Goal: Navigation & Orientation: Find specific page/section

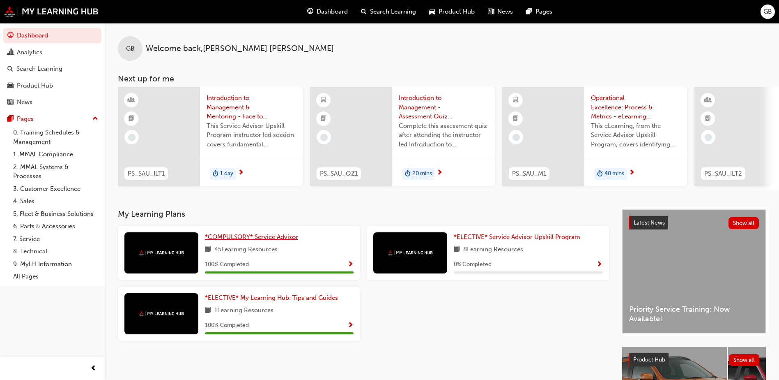
click at [230, 240] on span "*COMPULSORY* Service Advisor" at bounding box center [251, 236] width 93 height 7
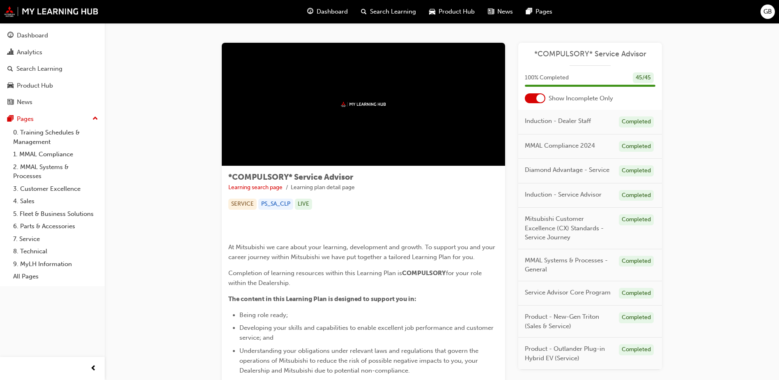
click at [177, 138] on div "*COMPULSORY* Service Advisor Learning search page Learning plan detail page *CO…" at bounding box center [442, 294] width 674 height 543
click at [36, 33] on div "Dashboard" at bounding box center [32, 35] width 31 height 9
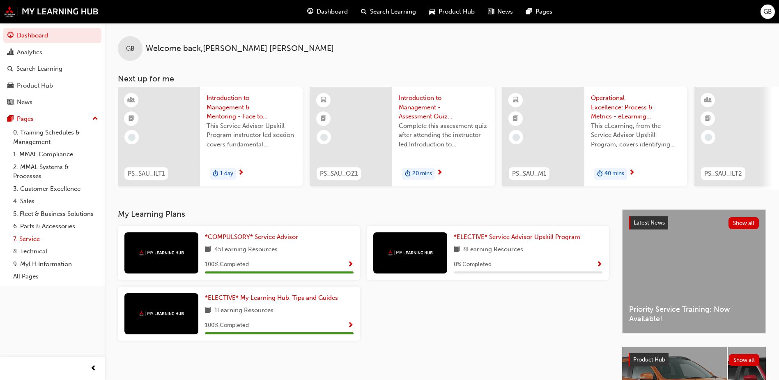
click at [26, 238] on link "7. Service" at bounding box center [56, 238] width 92 height 13
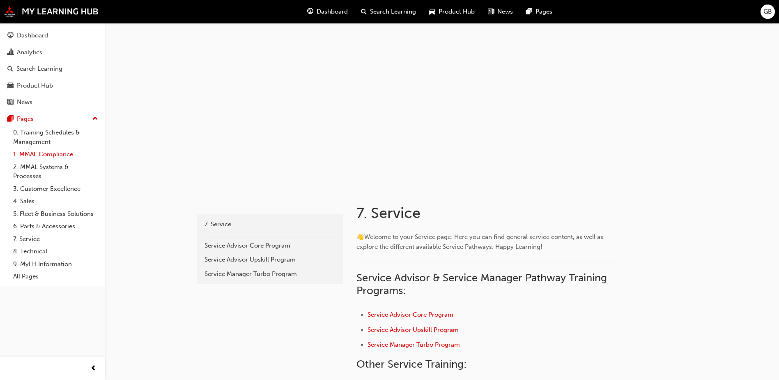
click at [37, 153] on link "1. MMAL Compliance" at bounding box center [56, 154] width 92 height 13
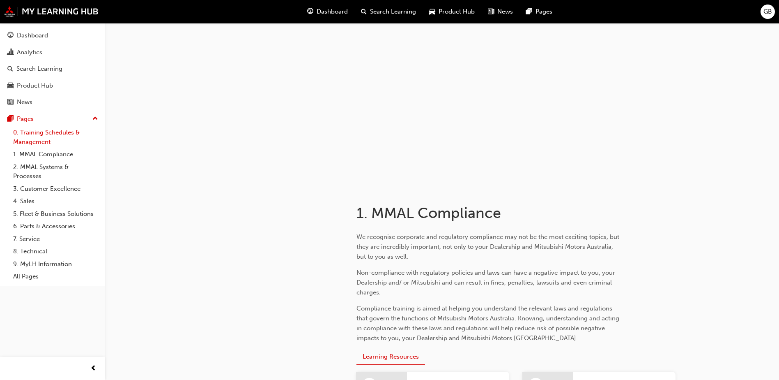
click at [34, 136] on link "0. Training Schedules & Management" at bounding box center [56, 137] width 92 height 22
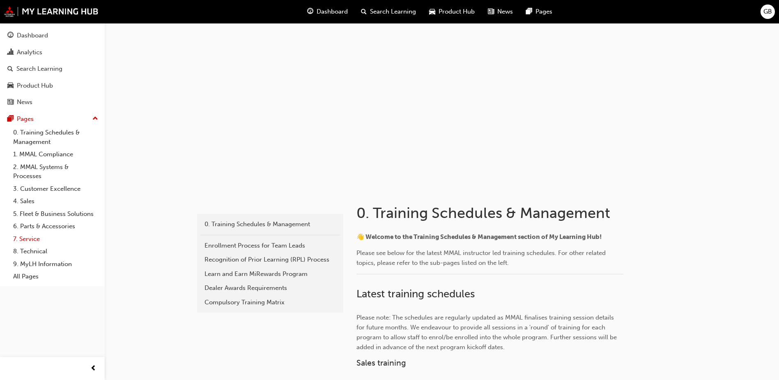
click at [35, 239] on link "7. Service" at bounding box center [56, 238] width 92 height 13
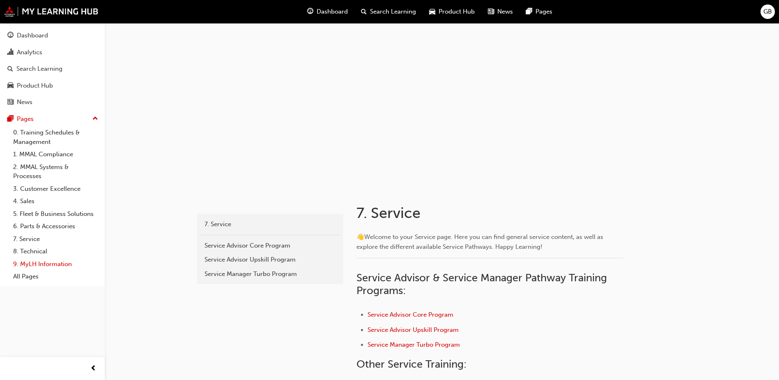
click at [44, 265] on link "9. MyLH Information" at bounding box center [56, 264] width 92 height 13
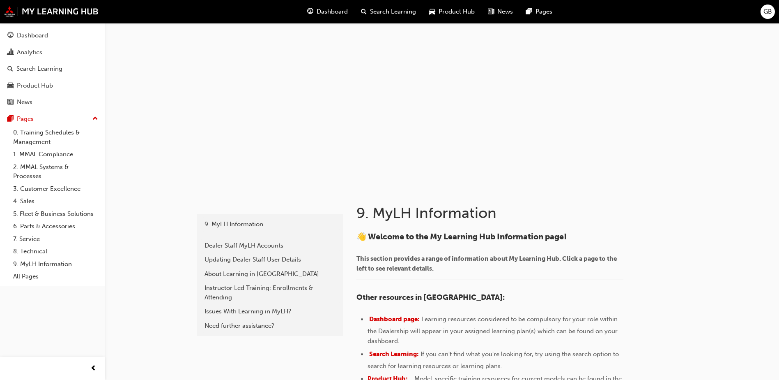
click at [156, 255] on div "faq 9. MyLH Information Dealer Staff MyLH Accounts Updating Dealer Staff User D…" at bounding box center [389, 280] width 779 height 560
click at [39, 35] on div "Dashboard" at bounding box center [32, 35] width 31 height 9
